Goal: Information Seeking & Learning: Learn about a topic

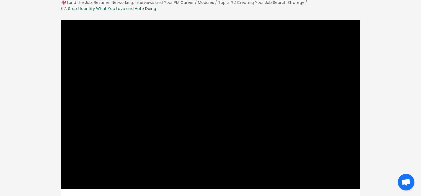
scroll to position [39, 0]
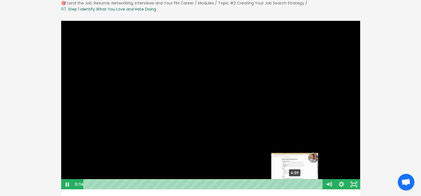
click at [295, 183] on div "4:59" at bounding box center [204, 184] width 232 height 11
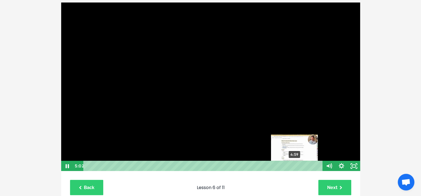
scroll to position [94, 0]
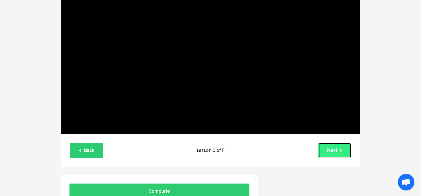
click at [345, 148] on link "Next" at bounding box center [335, 149] width 33 height 15
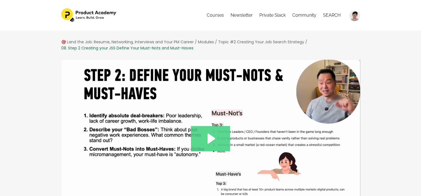
click at [210, 138] on icon "Play Video: file-uploads/sites/127338/video/076071b-04c5-ad7a-2b16-ecc15627b85_…" at bounding box center [212, 138] width 8 height 10
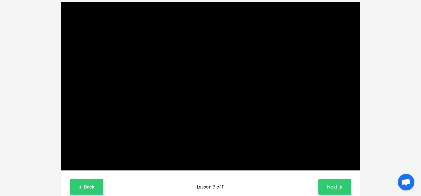
scroll to position [60, 0]
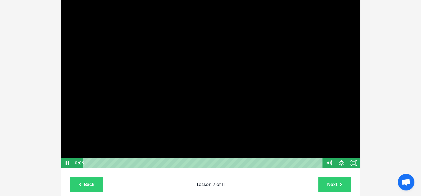
click at [206, 121] on div at bounding box center [211, 83] width 300 height 169
click at [272, 112] on div at bounding box center [211, 83] width 300 height 169
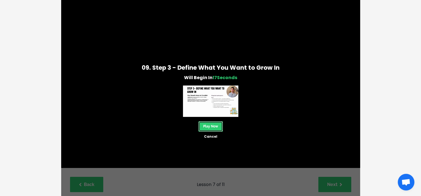
drag, startPoint x: 209, startPoint y: 126, endPoint x: 262, endPoint y: 118, distance: 53.1
click at [209, 126] on link "Play Now" at bounding box center [211, 126] width 24 height 10
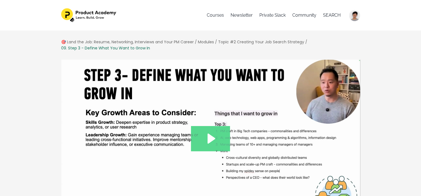
click at [211, 143] on icon "Play Video: file-uploads/sites/127338/video/c010c2b-aa34-bc84-a42e-5b406246575b…" at bounding box center [210, 138] width 39 height 25
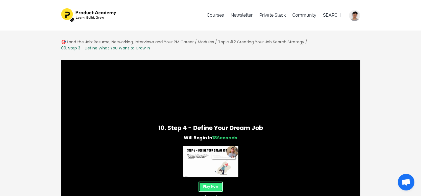
click at [219, 185] on link "Play Now" at bounding box center [211, 186] width 24 height 10
